Goal: Task Accomplishment & Management: Use online tool/utility

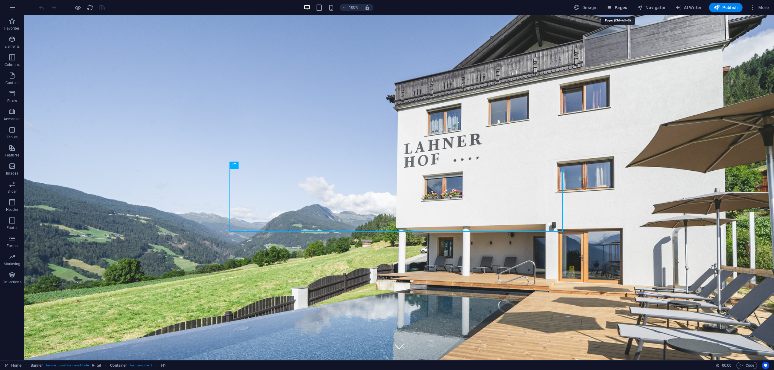
click at [619, 6] on span "Pages" at bounding box center [616, 8] width 21 height 6
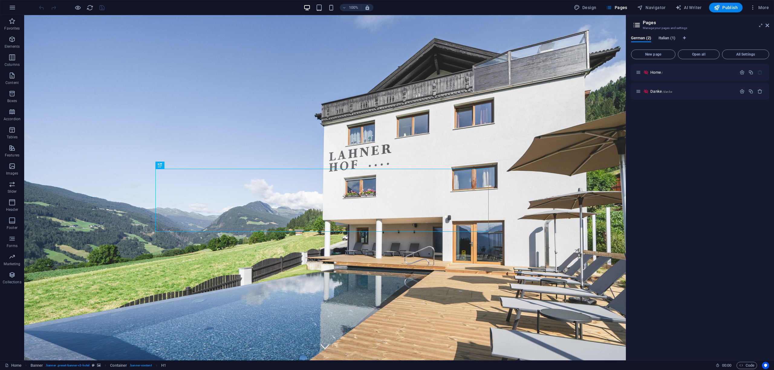
click at [672, 37] on span "Italian (1)" at bounding box center [666, 38] width 17 height 8
click at [644, 36] on span "German (2)" at bounding box center [641, 38] width 20 height 8
click at [649, 52] on button "New page" at bounding box center [653, 55] width 44 height 10
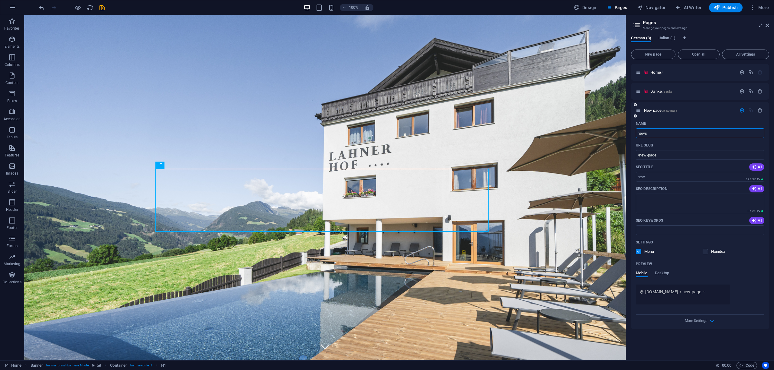
type input "newsl"
type input "/new"
type input "newsletter"
type input "/newsletter"
type input "newsletter"
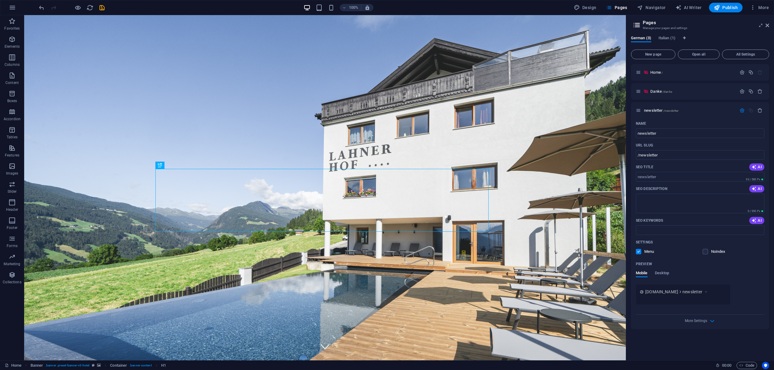
click at [714, 341] on div "Home / Danke /danke newsletter /newsletter Name newsletter ​ URL SLUG /newslett…" at bounding box center [700, 210] width 138 height 292
click at [657, 110] on span "newsletter /newsletter" at bounding box center [661, 110] width 34 height 5
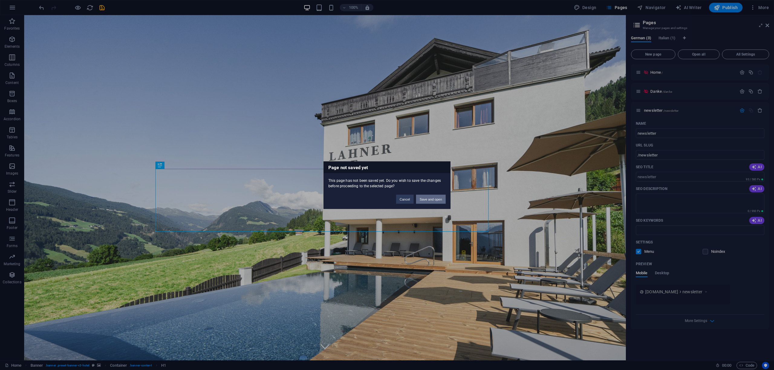
click at [435, 198] on button "Save and open" at bounding box center [431, 199] width 30 height 9
